Goal: Information Seeking & Learning: Learn about a topic

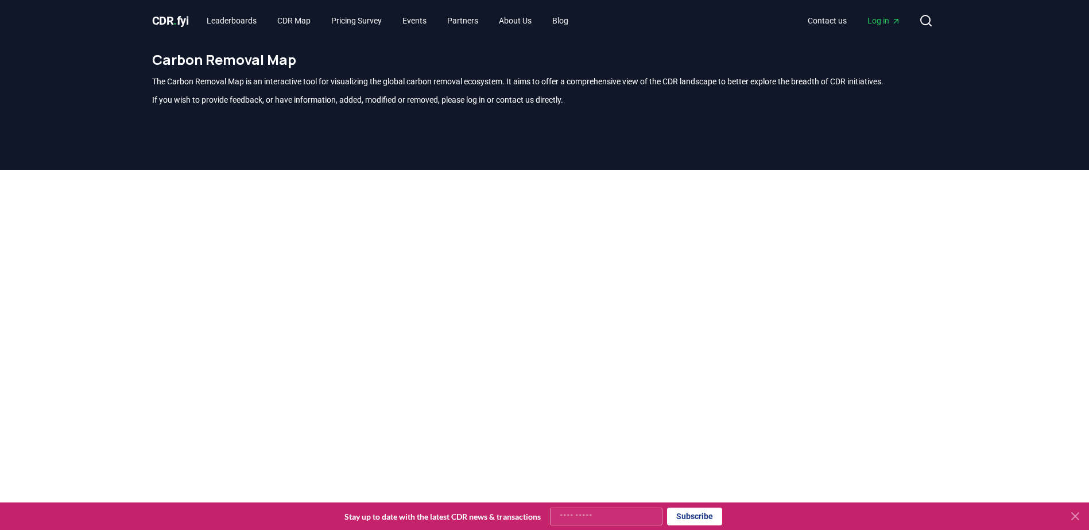
scroll to position [337, 0]
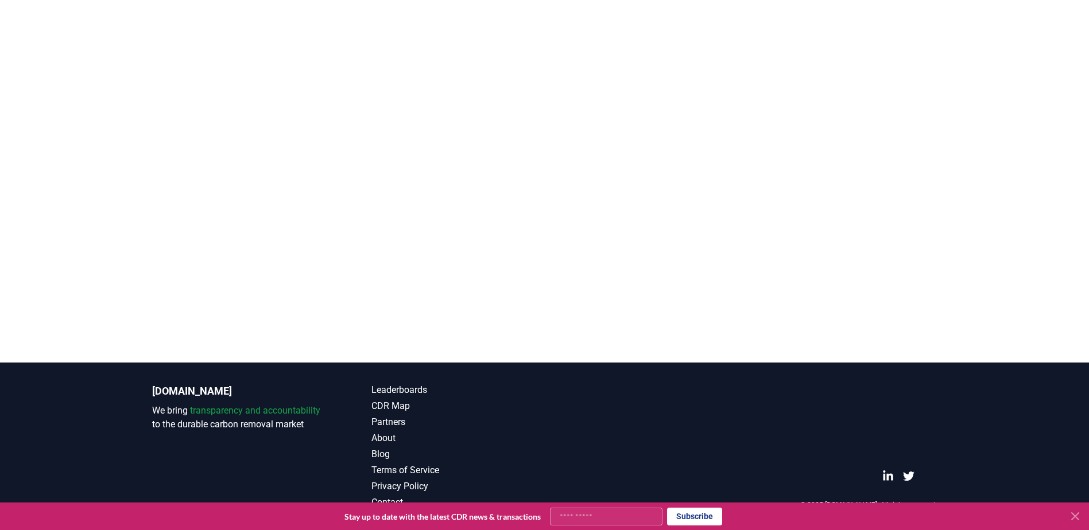
click at [240, 334] on div at bounding box center [544, 97] width 1089 height 530
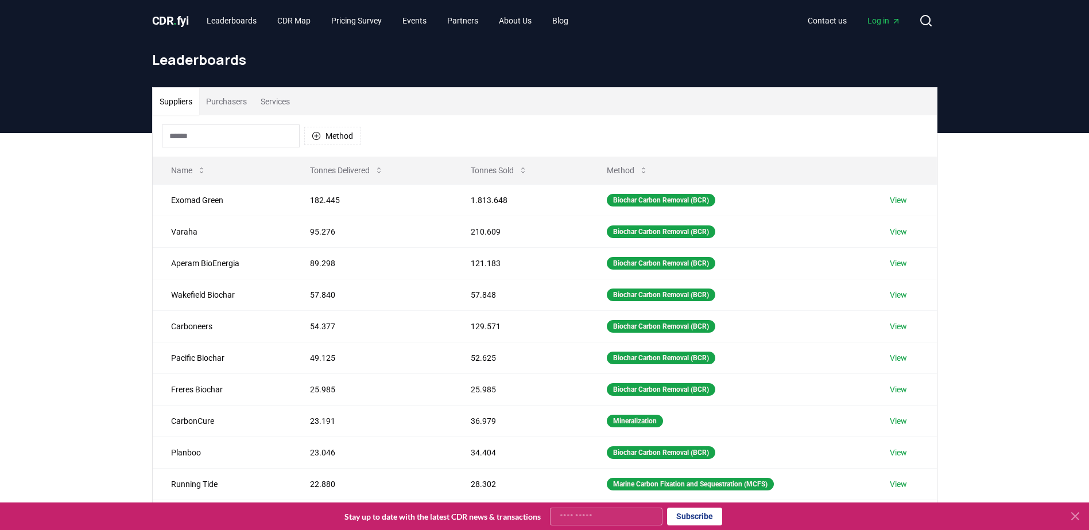
click at [91, 190] on div "Suppliers Purchasers Services Method Name Tonnes Delivered Tonnes Sold Method E…" at bounding box center [544, 363] width 1089 height 460
click at [321, 137] on button "Method" at bounding box center [332, 136] width 56 height 18
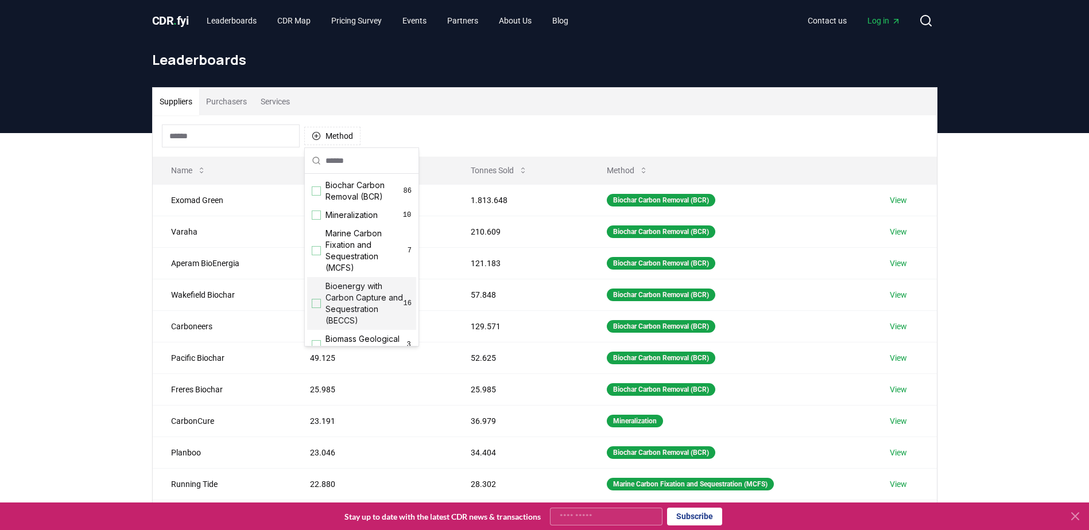
click at [350, 307] on span "Bioenergy with Carbon Capture and Sequestration (BECCS)" at bounding box center [364, 304] width 78 height 46
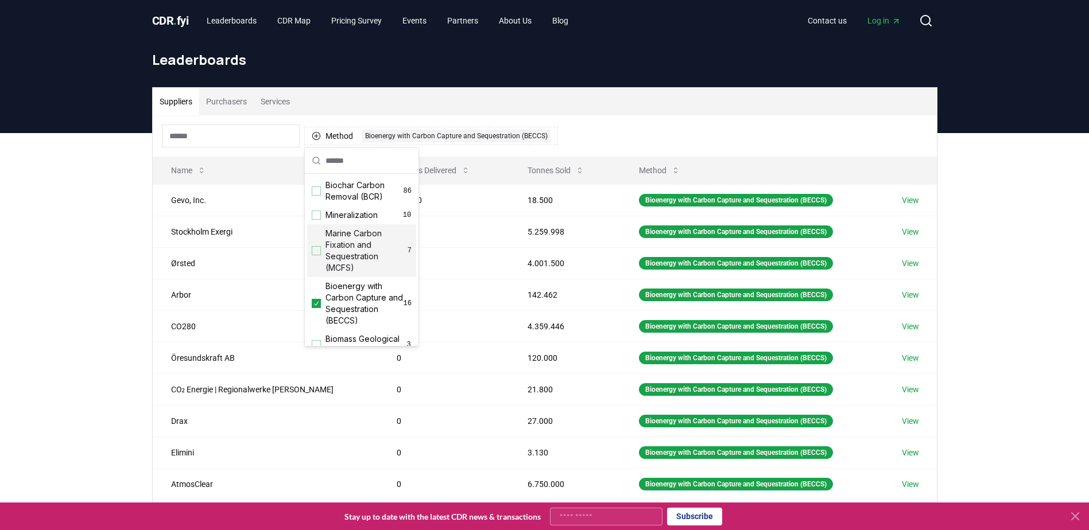
click at [833, 129] on div "Method 1 Bioenergy with Carbon Capture and Sequestration (BECCS)" at bounding box center [545, 135] width 784 height 41
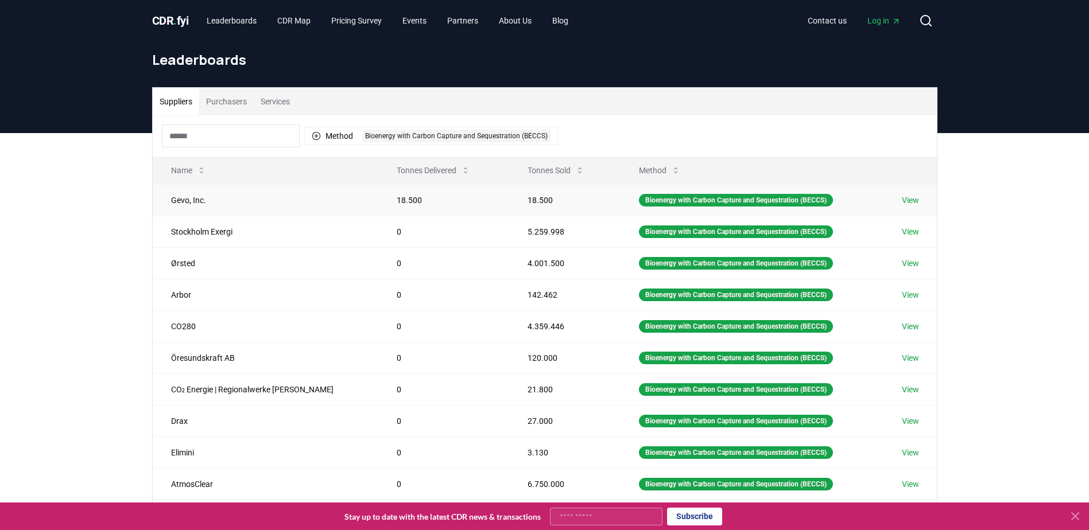
click at [913, 202] on link "View" at bounding box center [910, 200] width 17 height 11
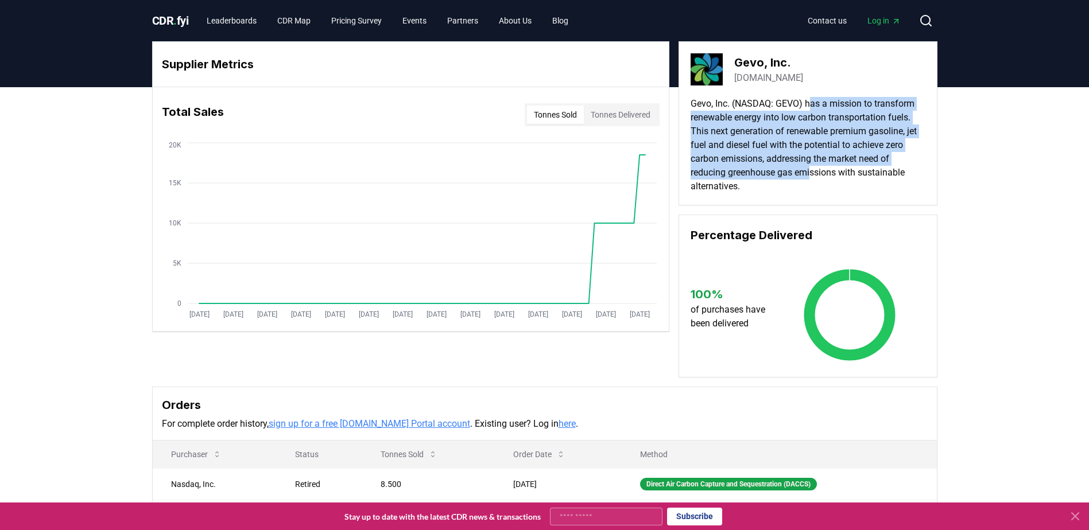
drag, startPoint x: 816, startPoint y: 104, endPoint x: 814, endPoint y: 175, distance: 71.2
click at [814, 175] on p "Gevo, Inc. (NASDAQ: GEVO) has a mission to transform renewable energy into low …" at bounding box center [807, 145] width 235 height 96
click at [814, 176] on p "Gevo, Inc. (NASDAQ: GEVO) has a mission to transform renewable energy into low …" at bounding box center [807, 145] width 235 height 96
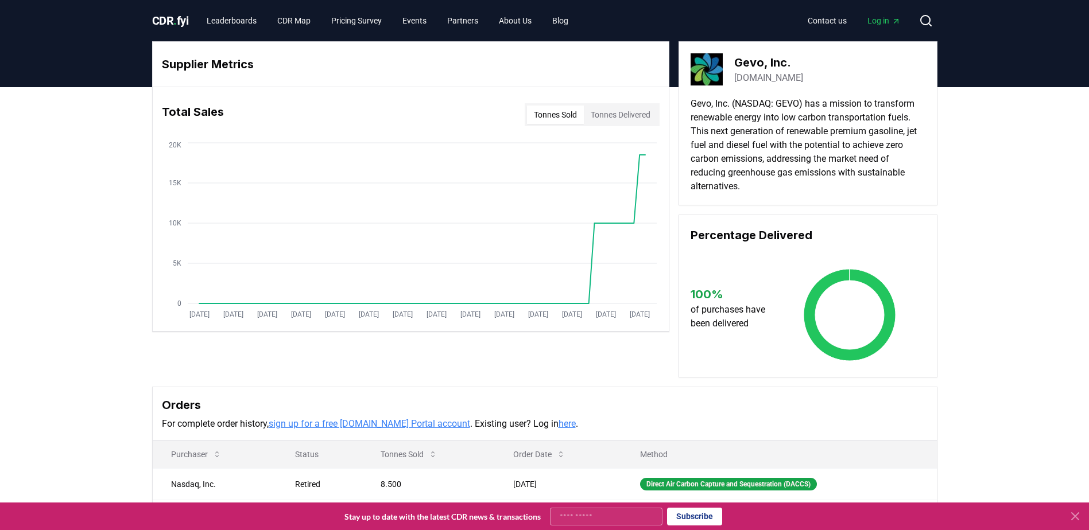
click at [810, 187] on p "Gevo, Inc. (NASDAQ: GEVO) has a mission to transform renewable energy into low …" at bounding box center [807, 145] width 235 height 96
click at [628, 117] on button "Tonnes Delivered" at bounding box center [620, 115] width 73 height 18
click at [550, 114] on button "Tonnes Sold" at bounding box center [555, 115] width 57 height 18
click at [236, 22] on link "Leaderboards" at bounding box center [231, 20] width 68 height 21
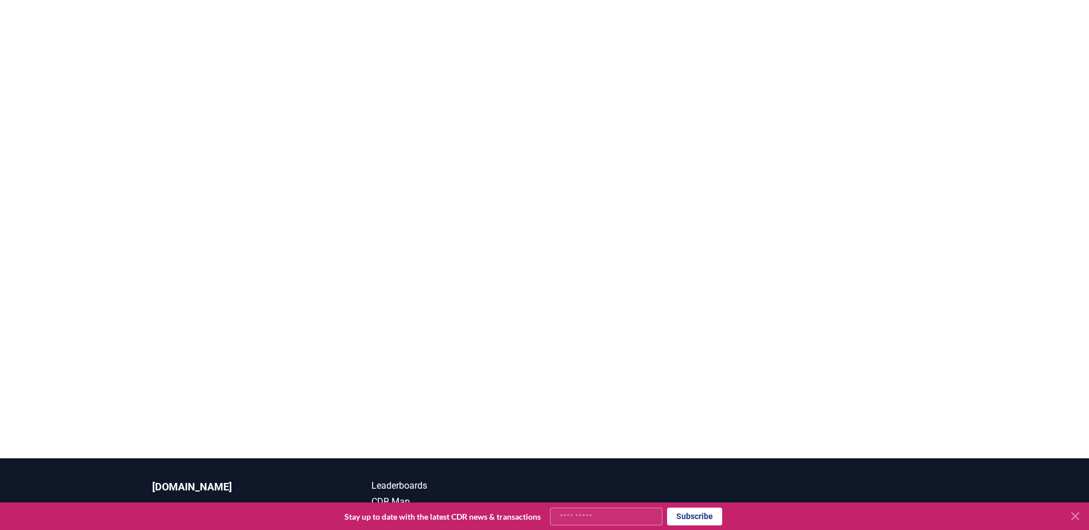
scroll to position [108, 0]
